Goal: Task Accomplishment & Management: Manage account settings

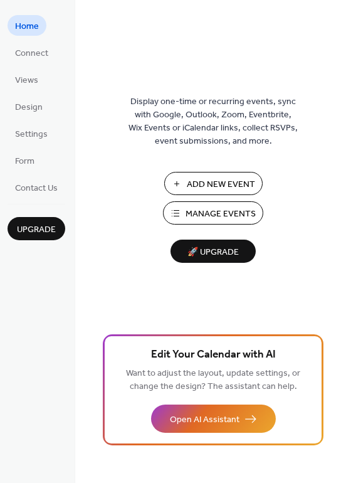
click at [292, 173] on div "Display one-time or recurring events, sync with Google, Outlook, Zoom, Eventbri…" at bounding box center [213, 262] width 276 height 442
click at [30, 81] on span "Views" at bounding box center [26, 80] width 23 height 13
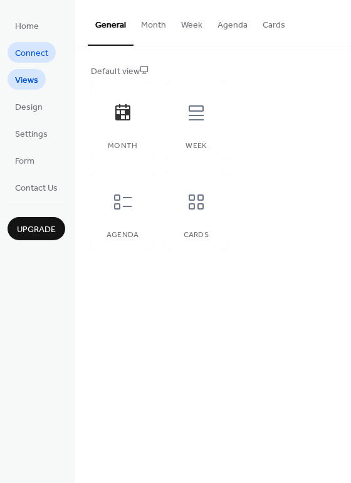
click at [41, 53] on span "Connect" at bounding box center [31, 53] width 33 height 13
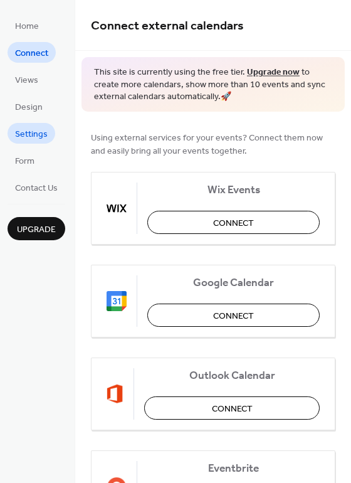
click at [30, 136] on span "Settings" at bounding box center [31, 134] width 33 height 13
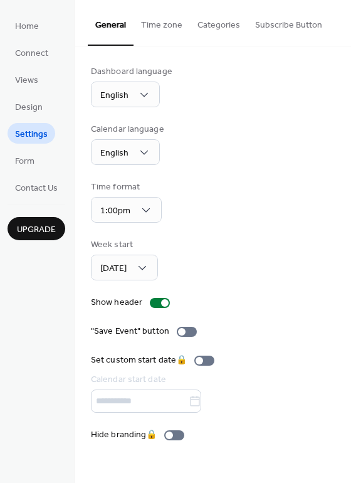
click at [9, 86] on li "Views" at bounding box center [27, 79] width 38 height 21
click at [26, 105] on span "Design" at bounding box center [29, 107] width 28 height 13
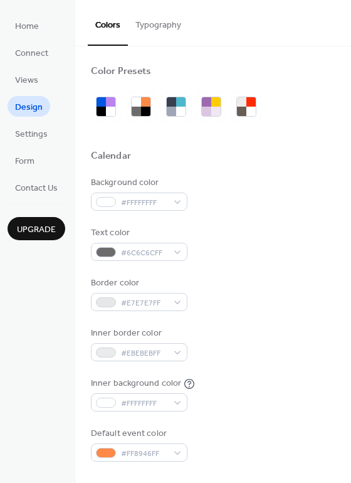
scroll to position [78, 0]
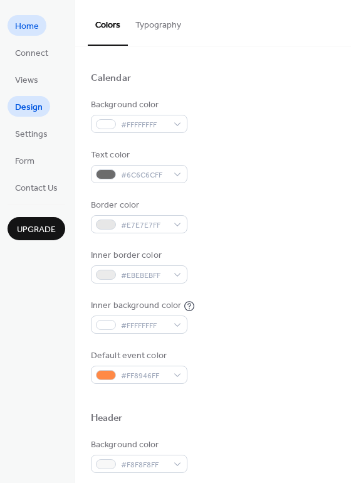
click at [28, 28] on span "Home" at bounding box center [27, 26] width 24 height 13
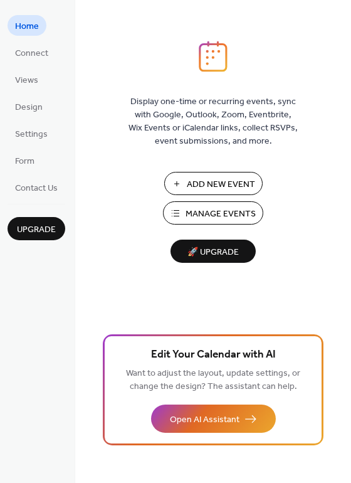
click at [115, 66] on div "Display one-time or recurring events, sync with Google, Outlook, Zoom, Eventbri…" at bounding box center [213, 262] width 276 height 442
click at [24, 55] on span "Connect" at bounding box center [31, 53] width 33 height 13
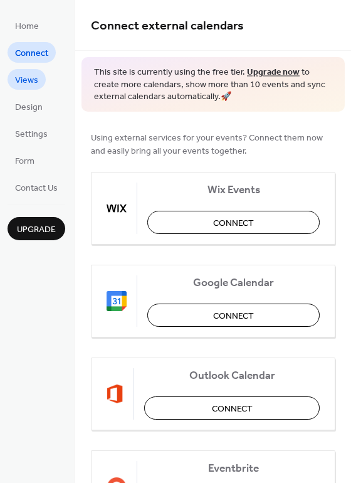
click at [36, 88] on link "Views" at bounding box center [27, 79] width 38 height 21
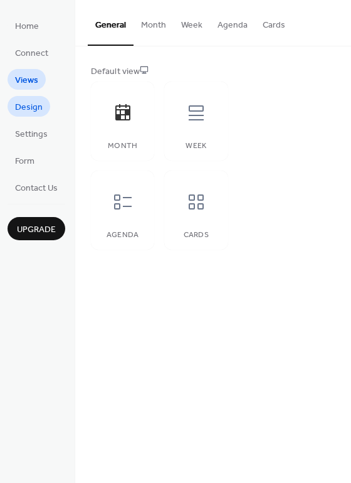
click at [36, 107] on span "Design" at bounding box center [29, 107] width 28 height 13
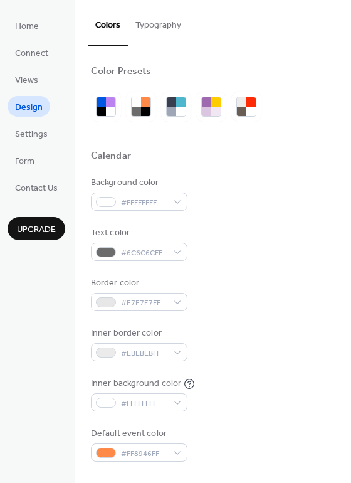
click at [278, 207] on div "Background color #FFFFFFFF Text color #6C6C6CFF Border color #E7E7E7FF Inner bo…" at bounding box center [213, 319] width 245 height 286
click at [32, 136] on span "Settings" at bounding box center [31, 134] width 33 height 13
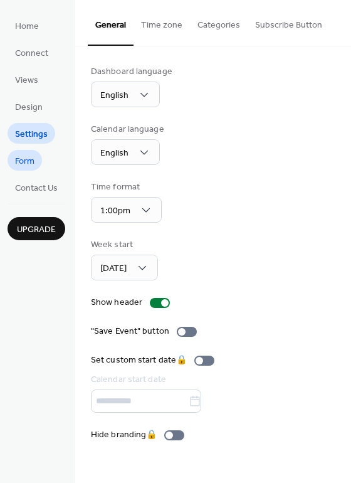
click at [31, 163] on span "Form" at bounding box center [24, 161] width 19 height 13
